Goal: Check status: Check status

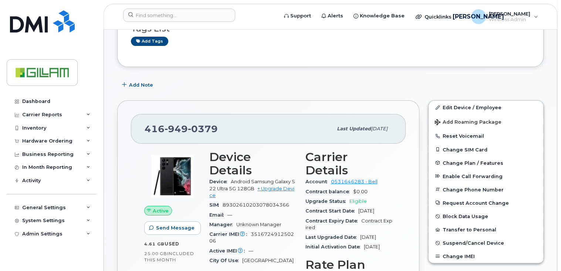
scroll to position [111, 0]
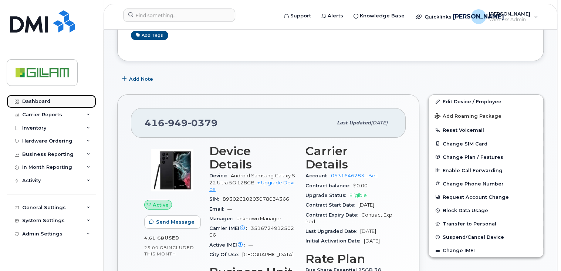
click at [33, 100] on div "Dashboard" at bounding box center [36, 101] width 28 height 6
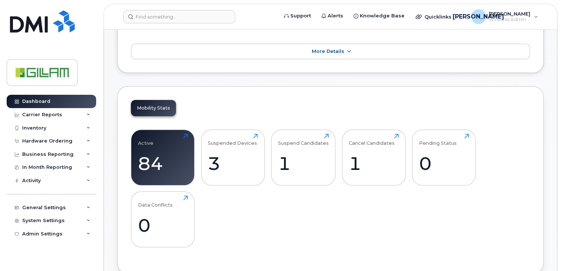
scroll to position [148, 0]
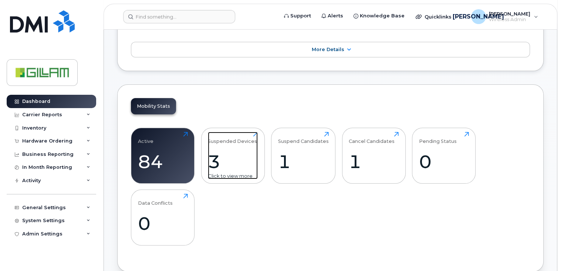
click at [231, 146] on div "Suspended Devices 3 Click to view more" at bounding box center [233, 155] width 50 height 47
